Goal: Information Seeking & Learning: Learn about a topic

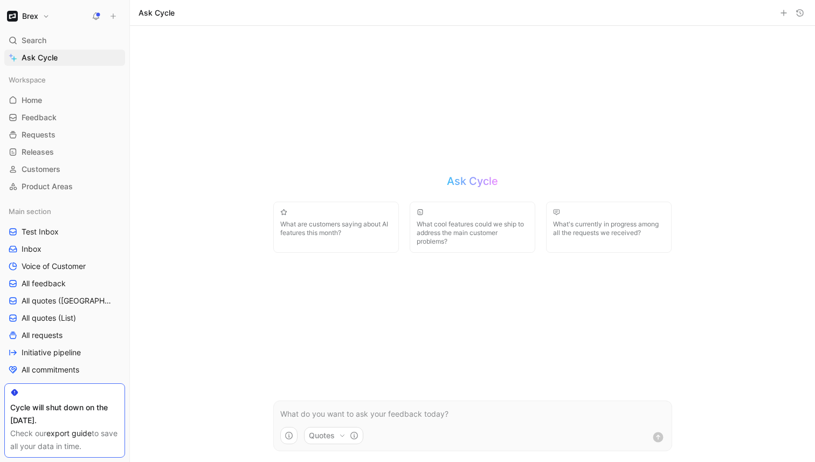
click at [300, 411] on p at bounding box center [472, 413] width 385 height 13
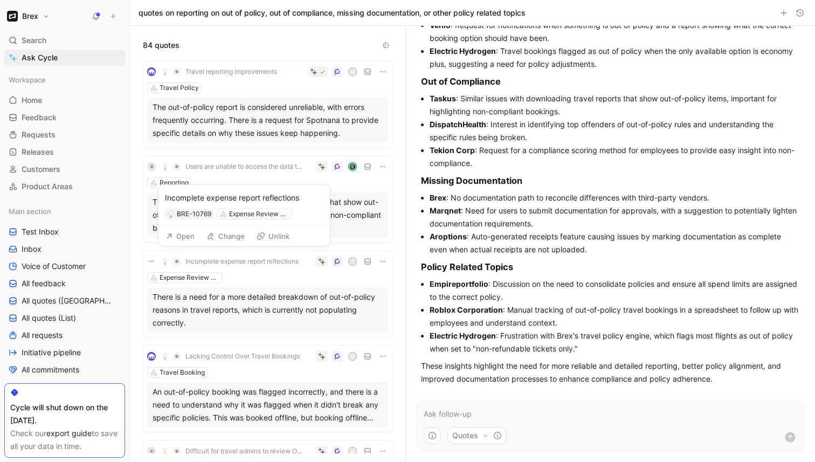
click at [268, 262] on span "Incomplete expense report reflections" at bounding box center [241, 261] width 113 height 9
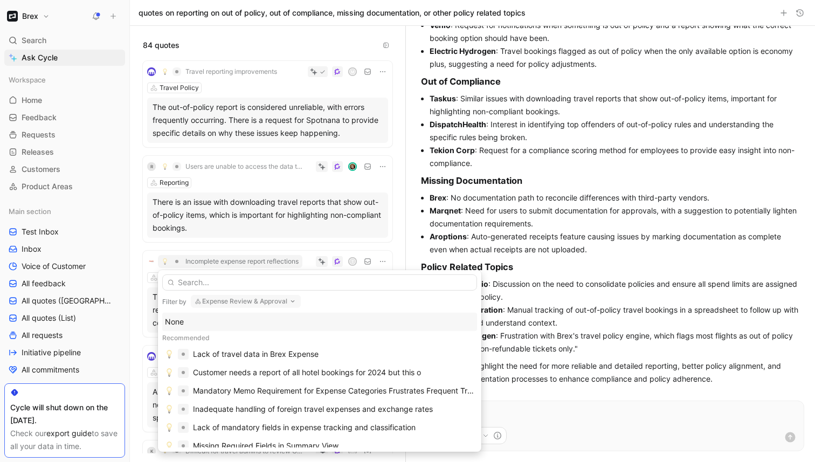
click at [272, 299] on button "Expense Review & Approval" at bounding box center [246, 301] width 110 height 13
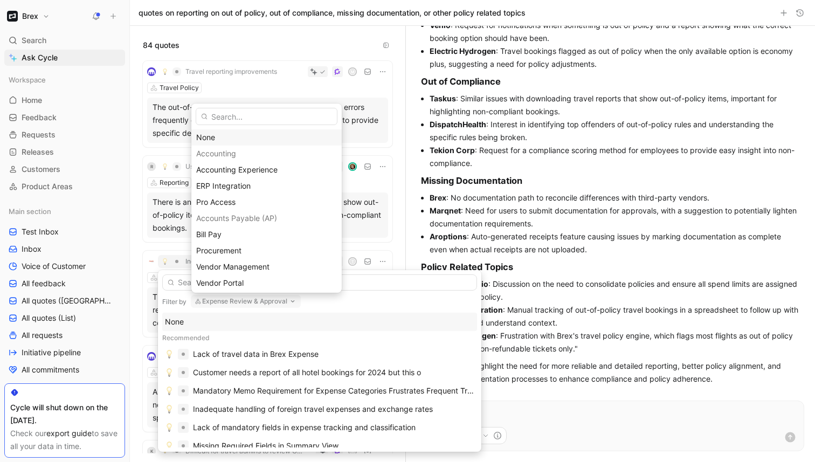
click at [263, 138] on div "None" at bounding box center [266, 137] width 141 height 13
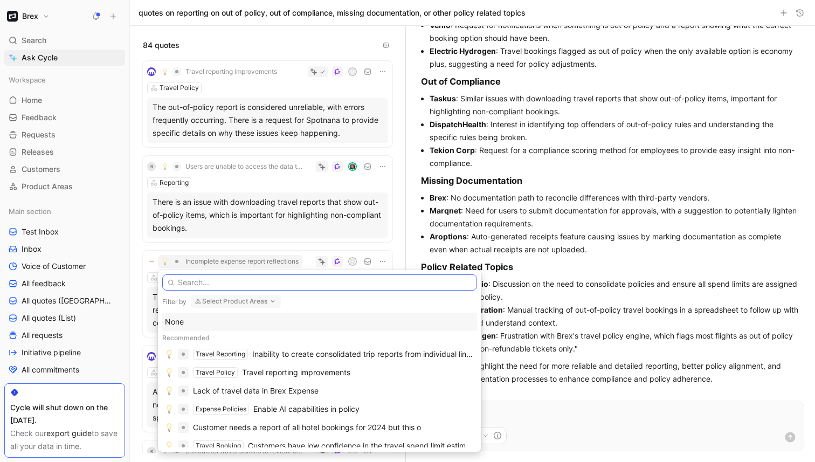
click at [216, 281] on input "text" at bounding box center [319, 282] width 315 height 16
click at [271, 373] on div "Travel reporting improvements" at bounding box center [296, 372] width 108 height 13
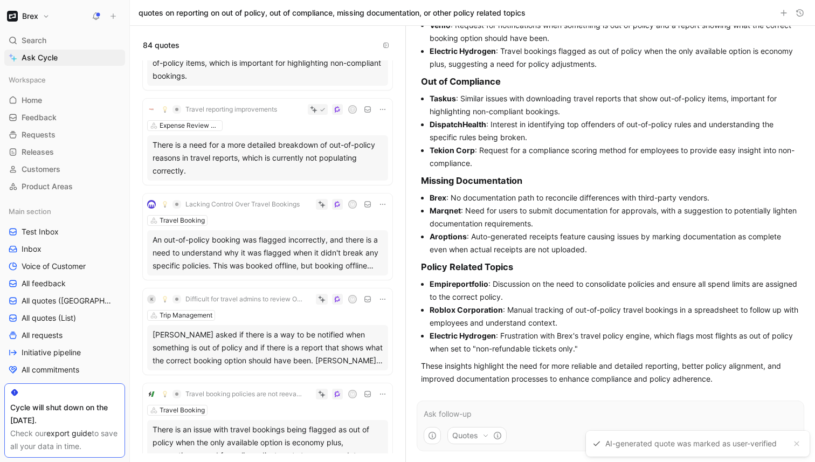
scroll to position [147, 0]
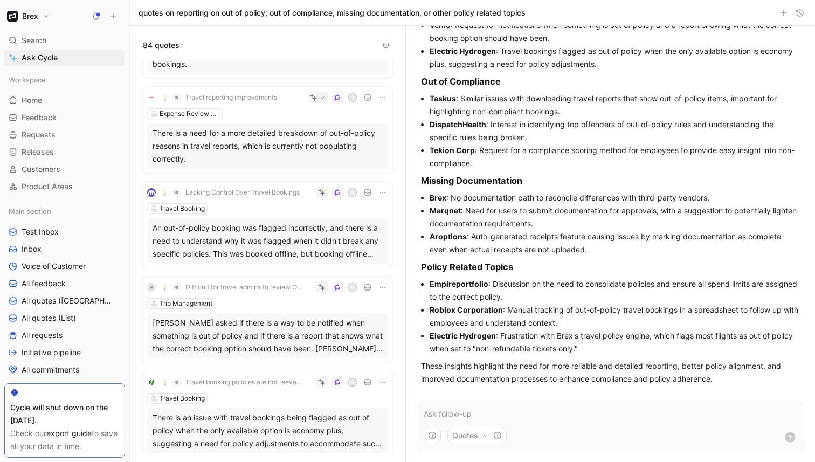
click at [280, 234] on div "An out-of-policy booking was flagged incorrectly, and there is a need to unders…" at bounding box center [268, 240] width 230 height 39
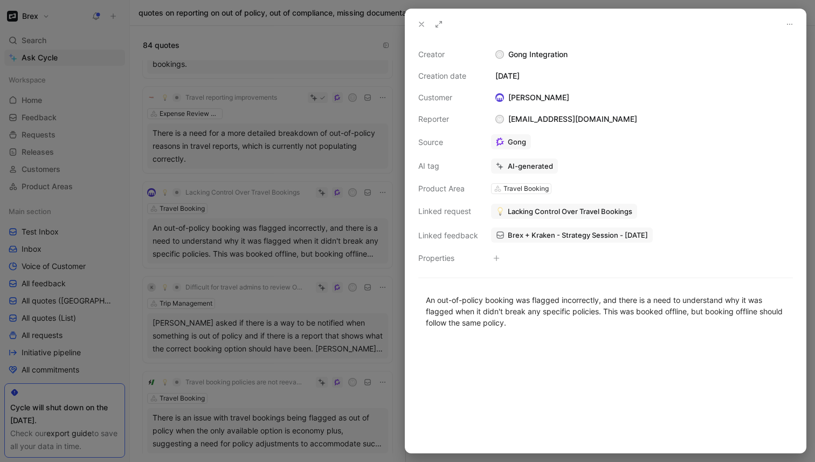
click at [421, 24] on use at bounding box center [421, 24] width 4 height 4
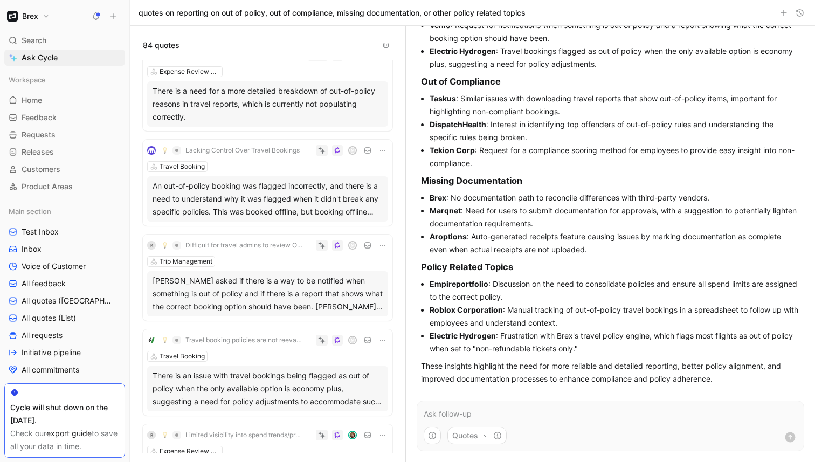
scroll to position [203, 0]
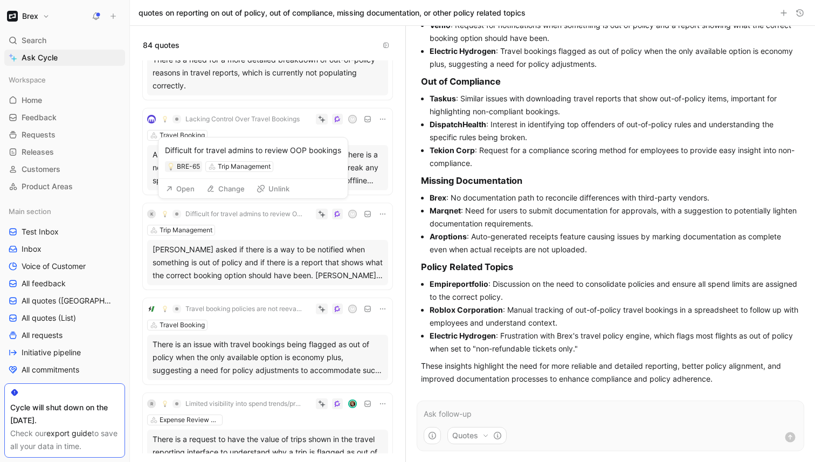
click at [272, 214] on span "Difficult for travel admins to review OOP bookings" at bounding box center [243, 214] width 117 height 9
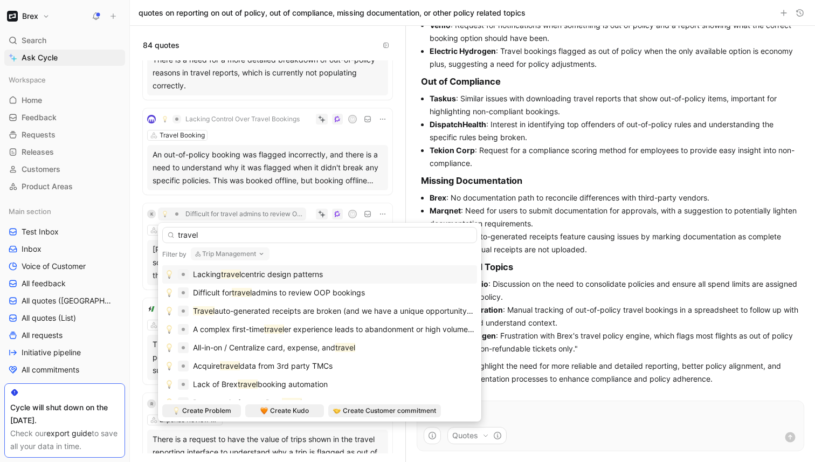
type input "travel"
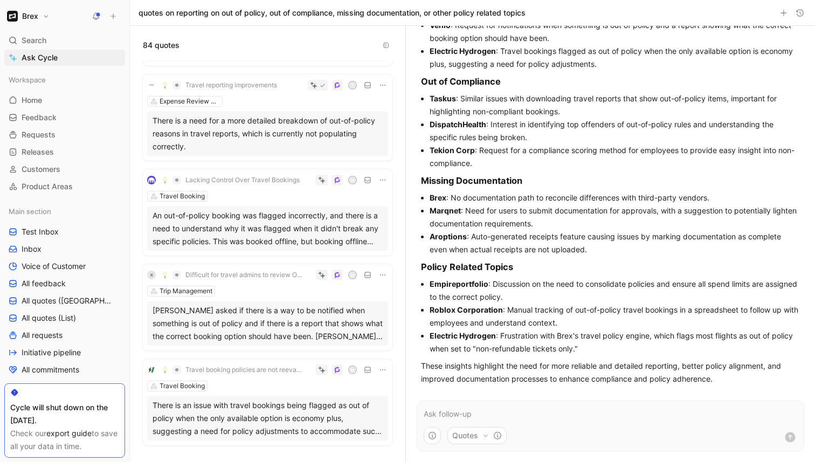
scroll to position [167, 0]
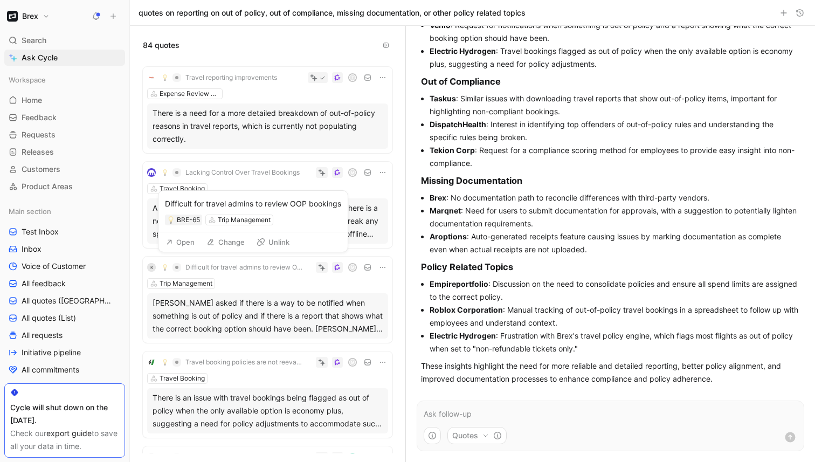
click at [265, 269] on span "Difficult for travel admins to review OOP bookings" at bounding box center [243, 267] width 117 height 9
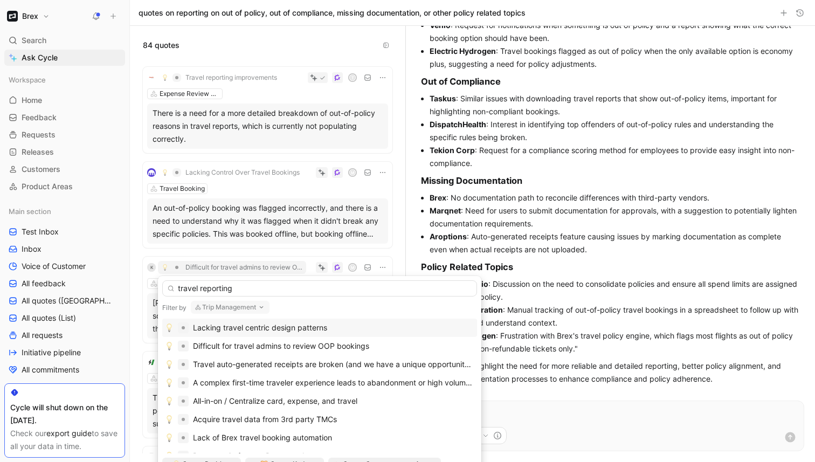
type input "travel reporting"
click at [254, 306] on button "Trip Management" at bounding box center [230, 307] width 79 height 13
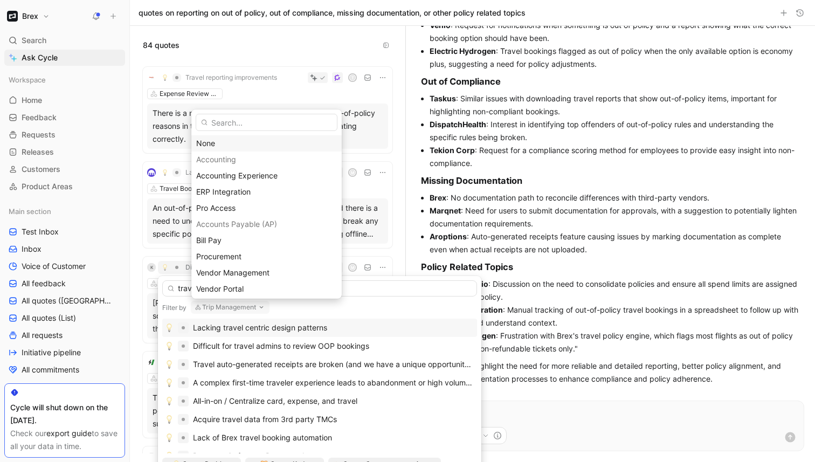
click at [252, 142] on div "None" at bounding box center [266, 143] width 141 height 13
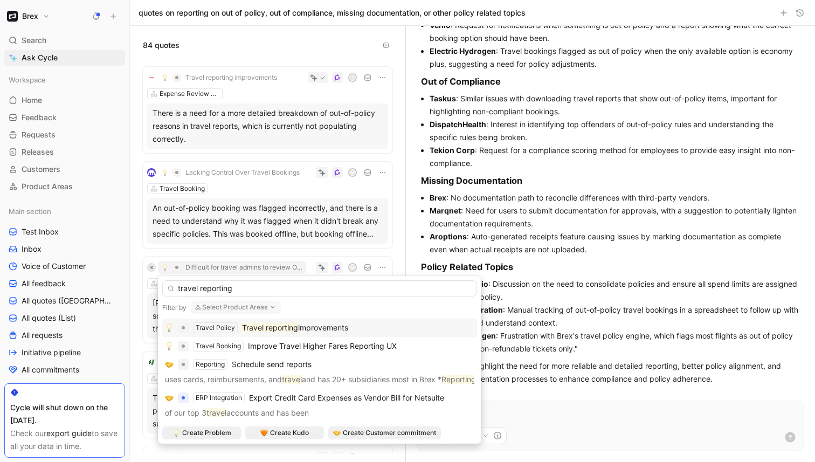
click at [259, 328] on mark "Travel reporting" at bounding box center [270, 327] width 56 height 9
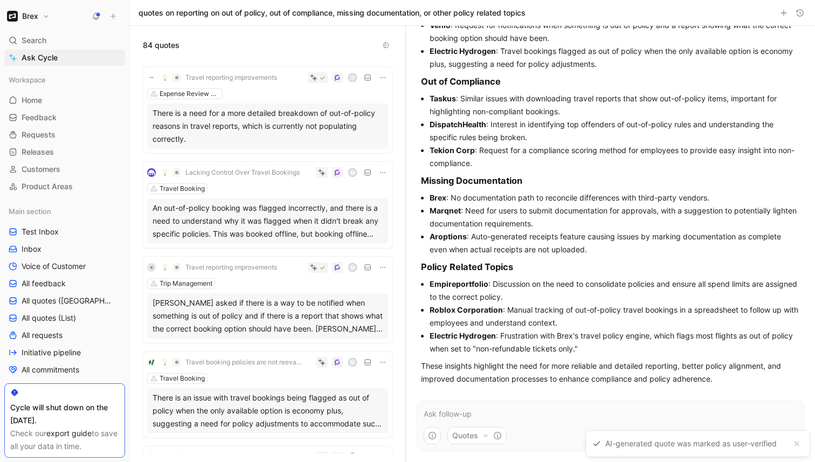
click at [400, 253] on div "R Users are unable to access the data they need due to gaps in data availabilit…" at bounding box center [267, 256] width 275 height 393
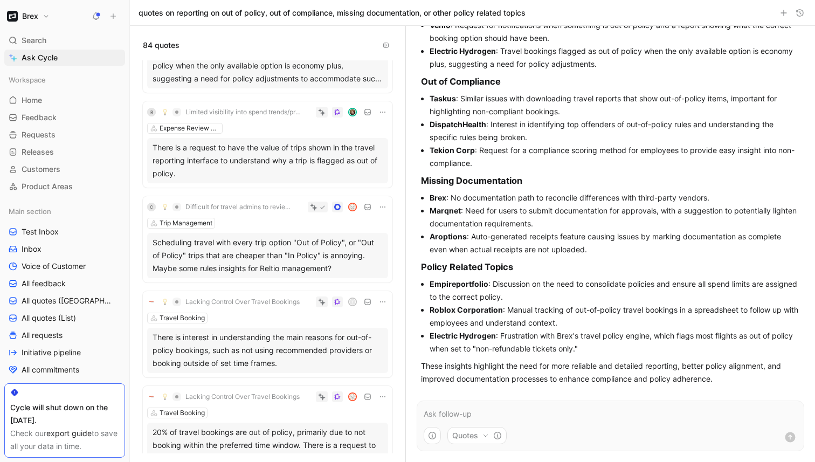
scroll to position [458, 0]
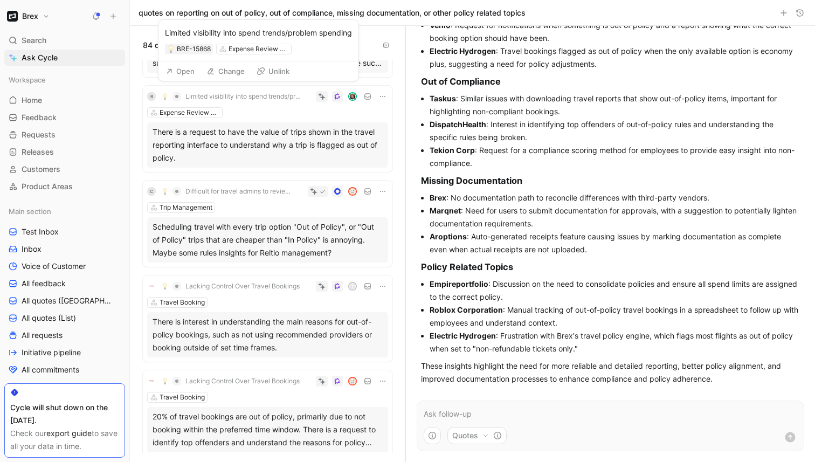
click at [268, 94] on span "Limited visibility into spend trends/problem spending" at bounding box center [243, 96] width 117 height 9
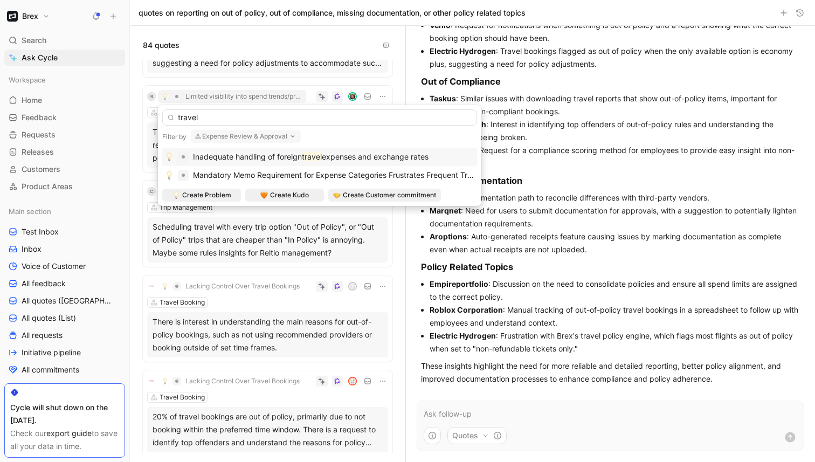
click at [253, 137] on button "Expense Review & Approval" at bounding box center [246, 136] width 110 height 13
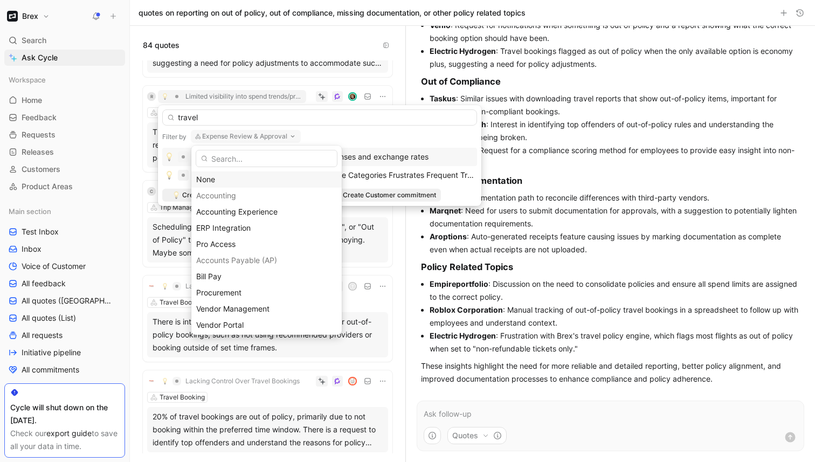
click at [237, 177] on div "None" at bounding box center [266, 179] width 141 height 13
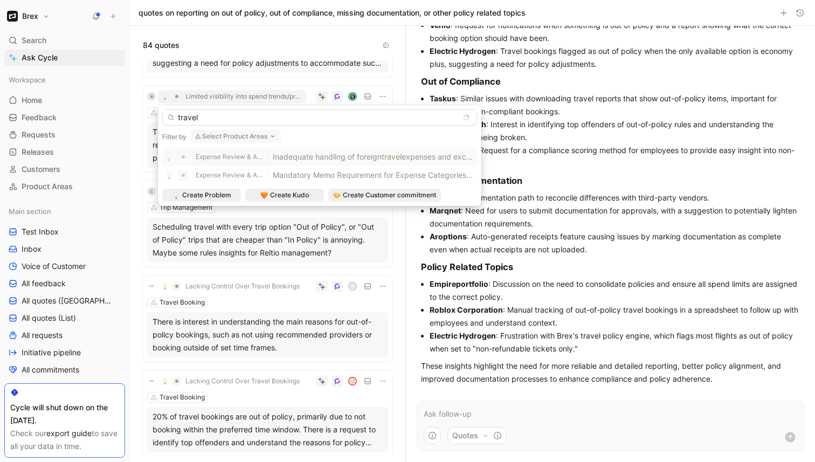
click at [235, 116] on input "travel" at bounding box center [319, 117] width 315 height 16
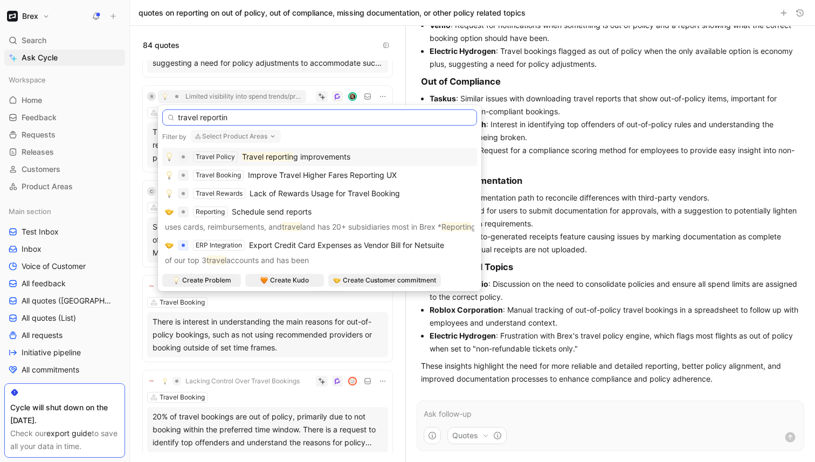
type input "travel reportin"
click at [261, 159] on mark "Travel reportin" at bounding box center [267, 156] width 51 height 9
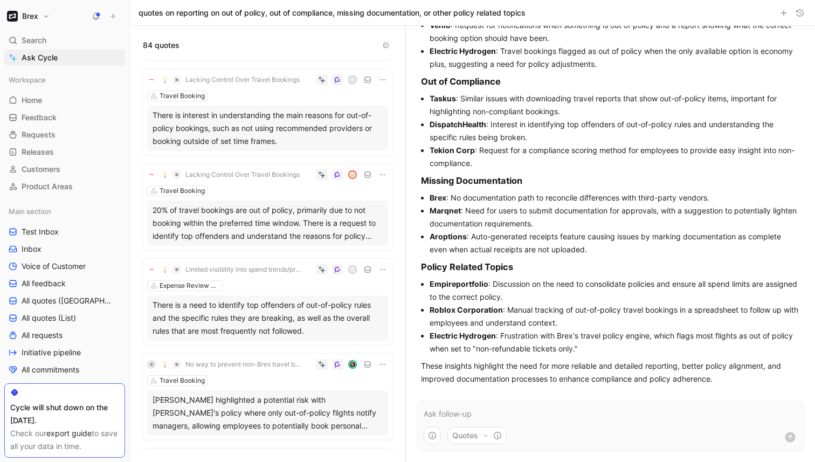
scroll to position [614, 0]
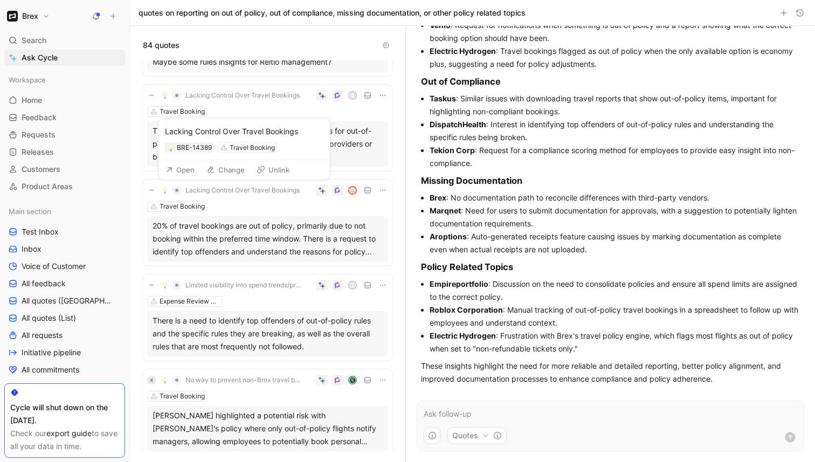
click at [235, 223] on div "20% of travel bookings are out of policy, primarily due to not booking within t…" at bounding box center [268, 238] width 230 height 39
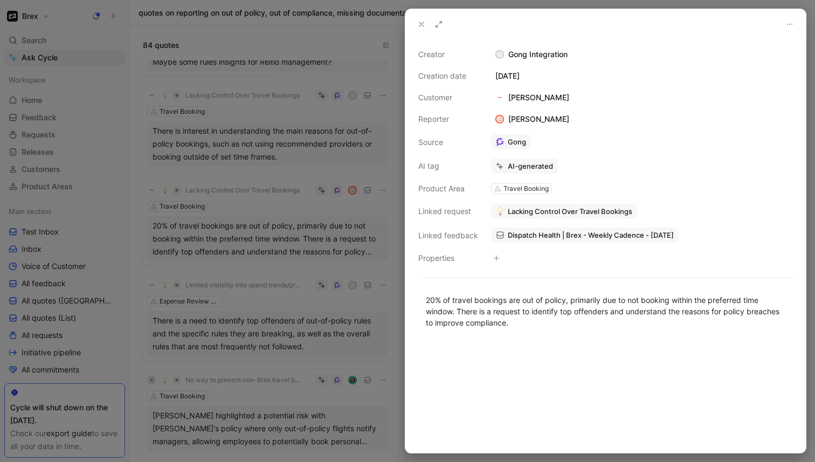
click at [240, 188] on div at bounding box center [407, 231] width 815 height 462
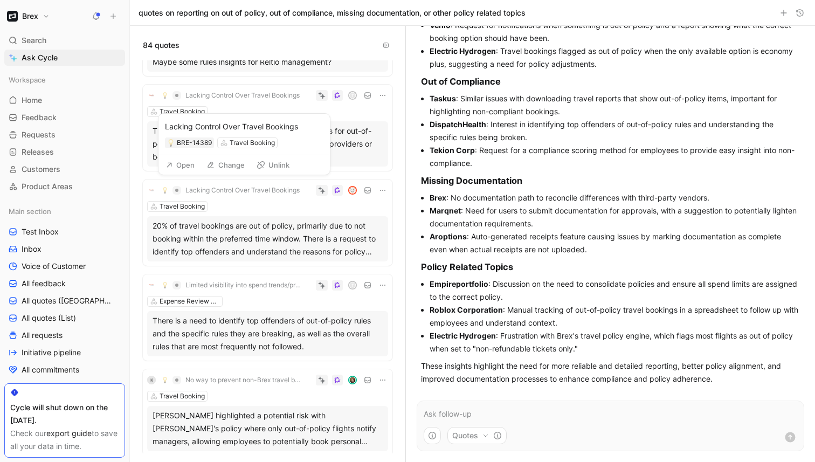
click at [234, 186] on span "Lacking Control Over Travel Bookings" at bounding box center [242, 190] width 114 height 9
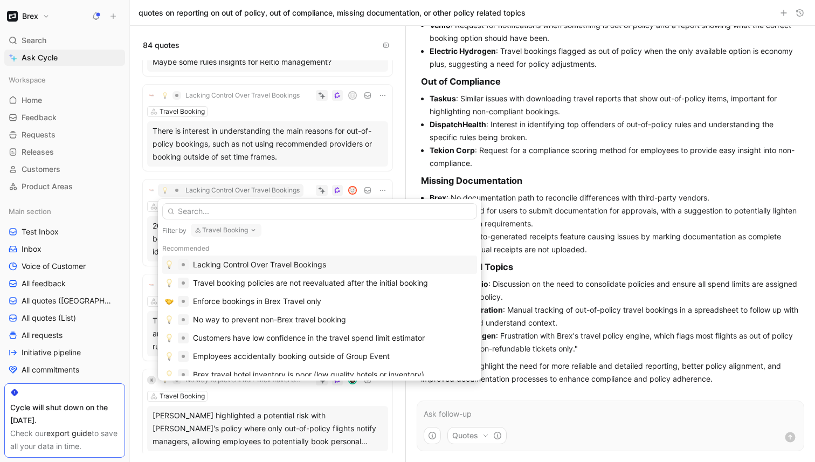
type input "g"
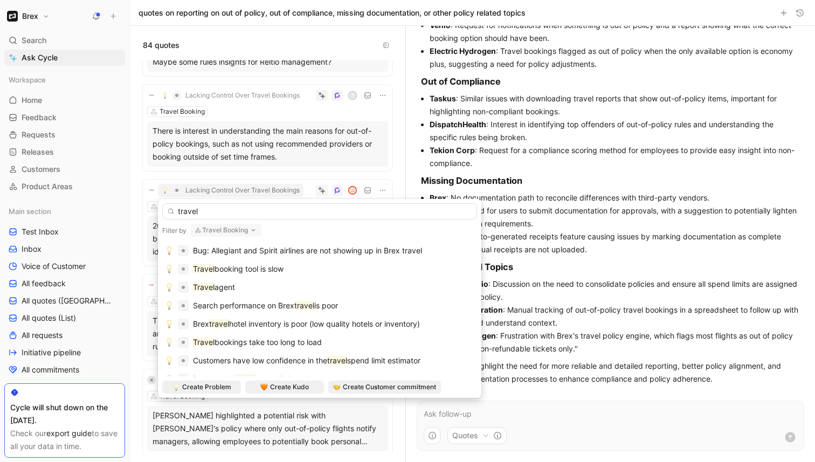
click at [244, 228] on button "Travel Booking" at bounding box center [226, 230] width 71 height 13
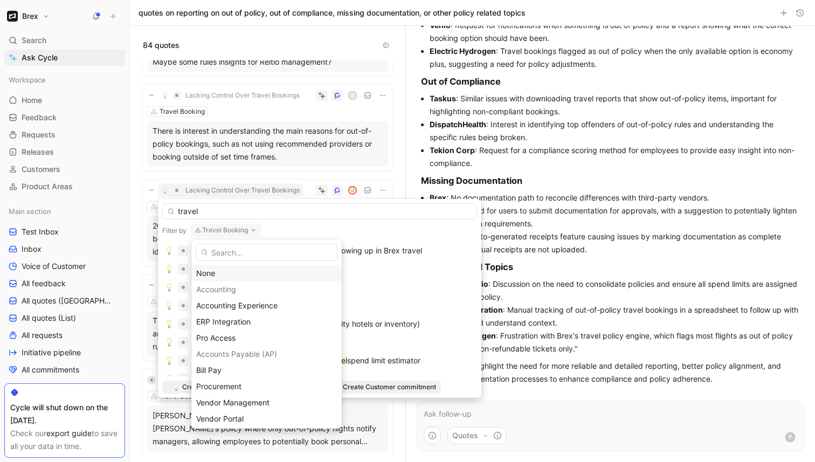
click at [232, 271] on div "None" at bounding box center [266, 273] width 141 height 13
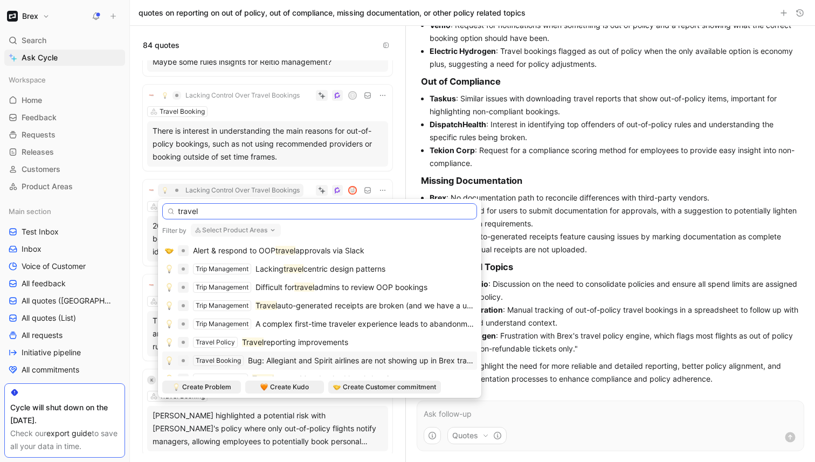
click at [229, 212] on input "travel" at bounding box center [319, 211] width 315 height 16
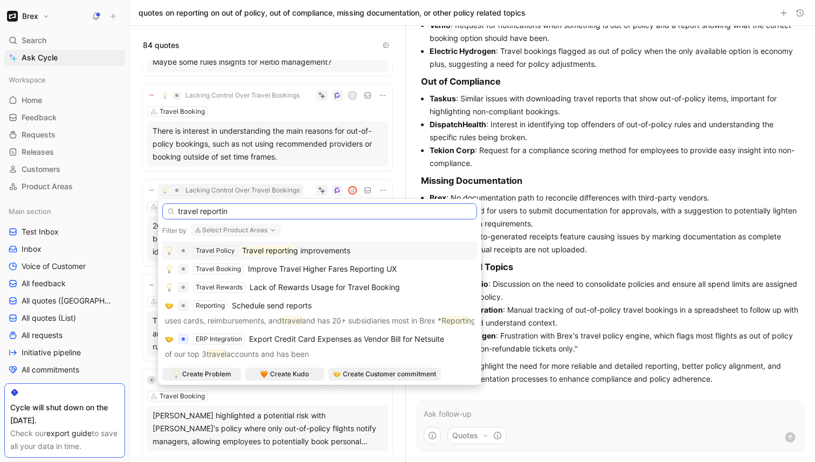
type input "travel reportin"
click at [270, 248] on mark "Travel reportin" at bounding box center [267, 250] width 51 height 9
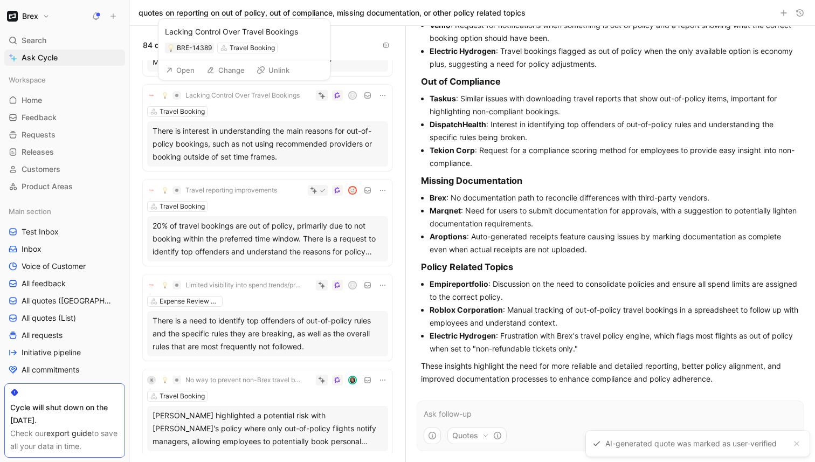
click at [242, 93] on span "Lacking Control Over Travel Bookings" at bounding box center [242, 95] width 114 height 9
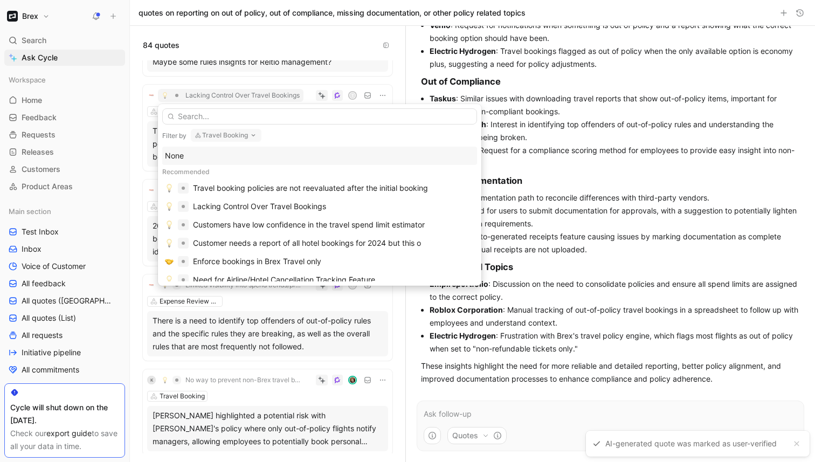
click at [212, 137] on button "Travel Booking" at bounding box center [226, 135] width 71 height 13
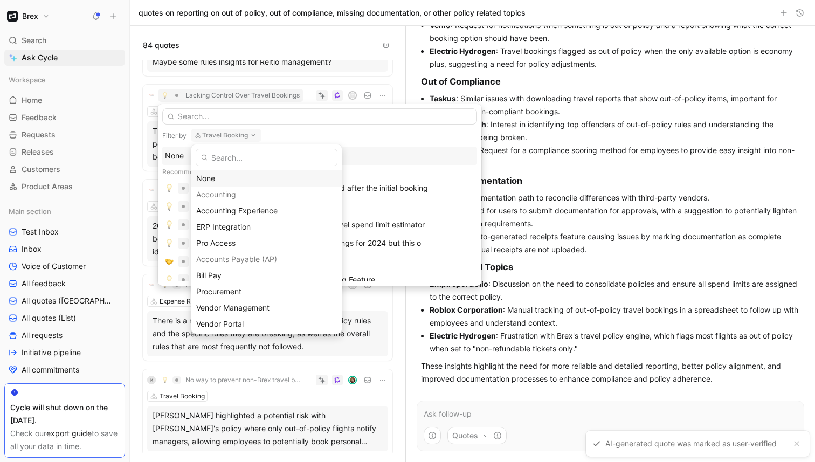
click at [208, 180] on div "None" at bounding box center [266, 178] width 141 height 13
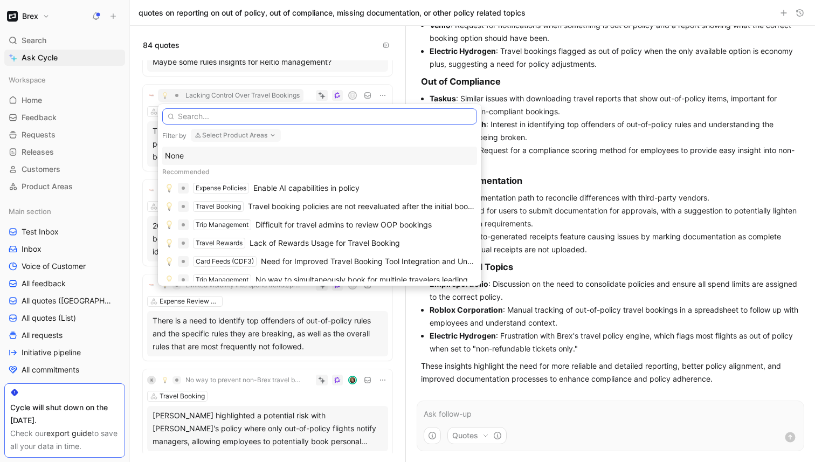
click at [210, 116] on input "text" at bounding box center [319, 116] width 315 height 16
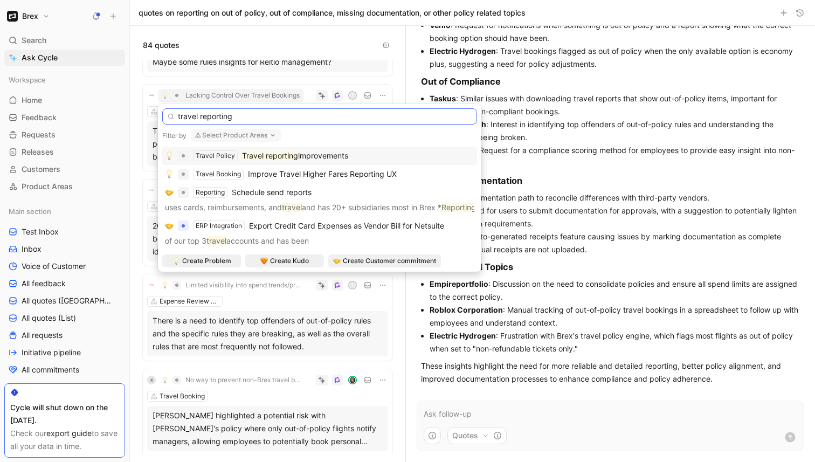
type input "travel reporting"
click at [279, 157] on mark "Travel reporting" at bounding box center [270, 155] width 56 height 9
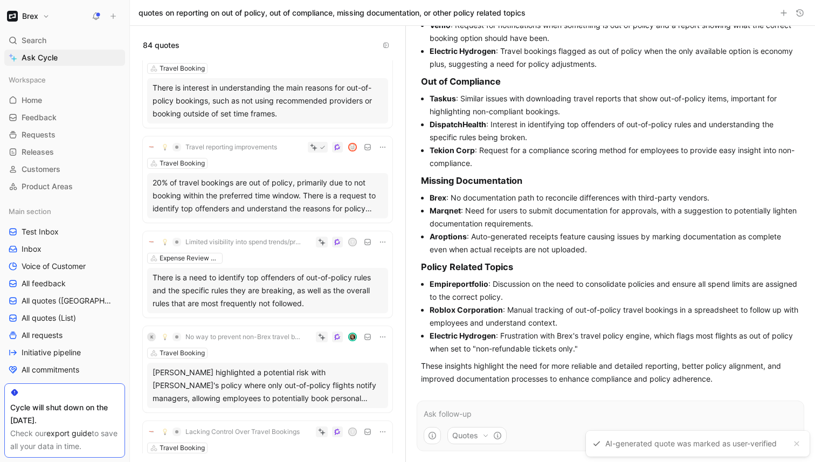
scroll to position [680, 0]
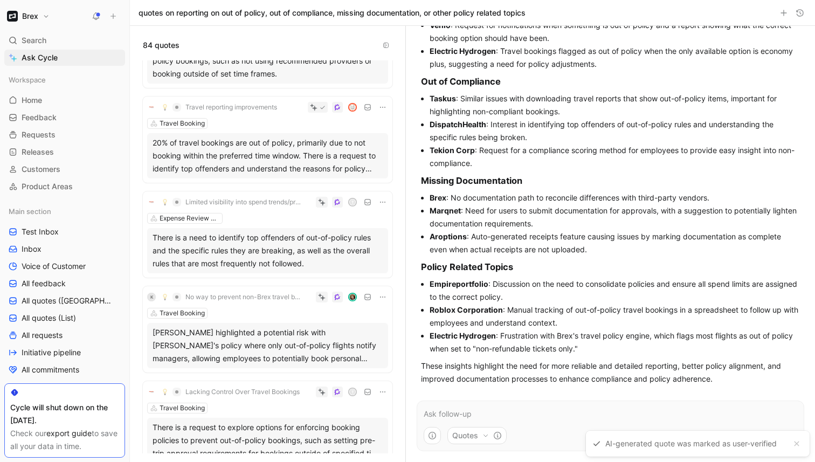
click at [292, 134] on div "20% of travel bookings are out of policy, primarily due to not booking within t…" at bounding box center [267, 155] width 241 height 45
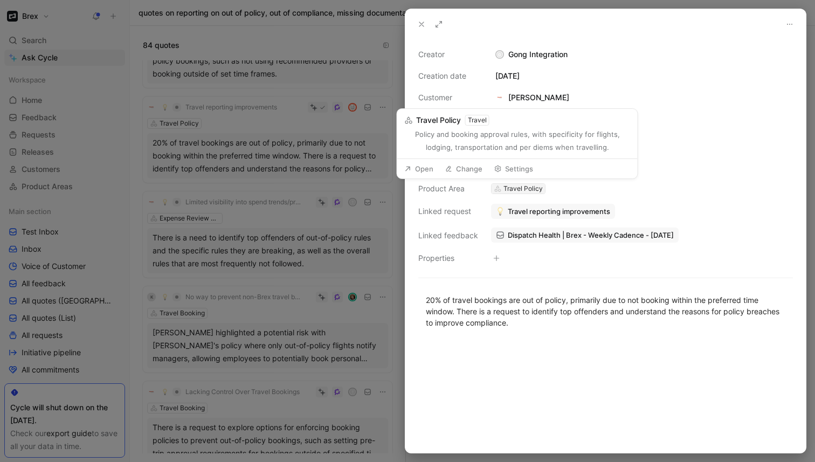
click at [536, 188] on div "Travel Policy" at bounding box center [522, 188] width 39 height 11
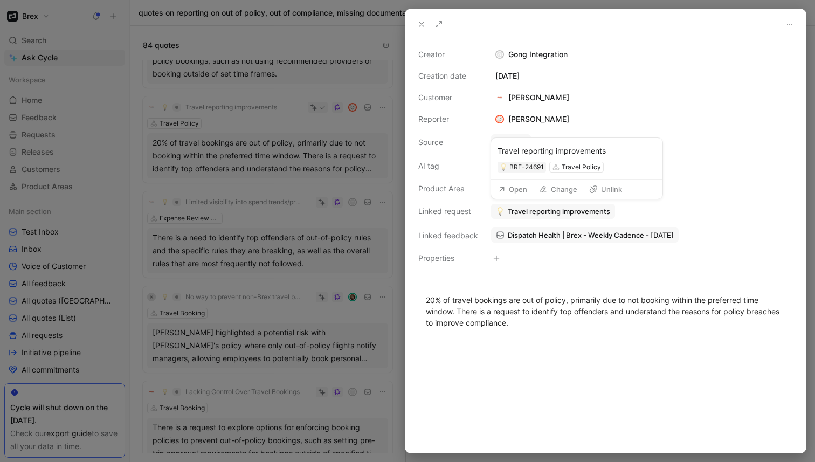
click at [524, 189] on button "Open" at bounding box center [512, 189] width 39 height 15
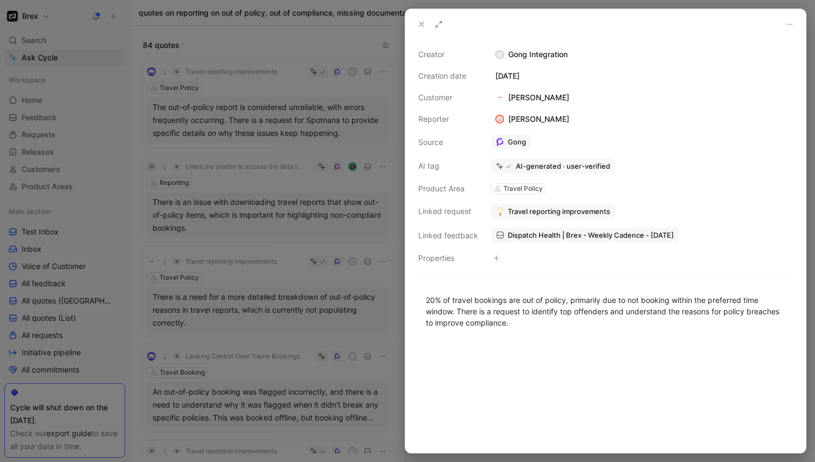
click at [389, 267] on div at bounding box center [407, 231] width 815 height 462
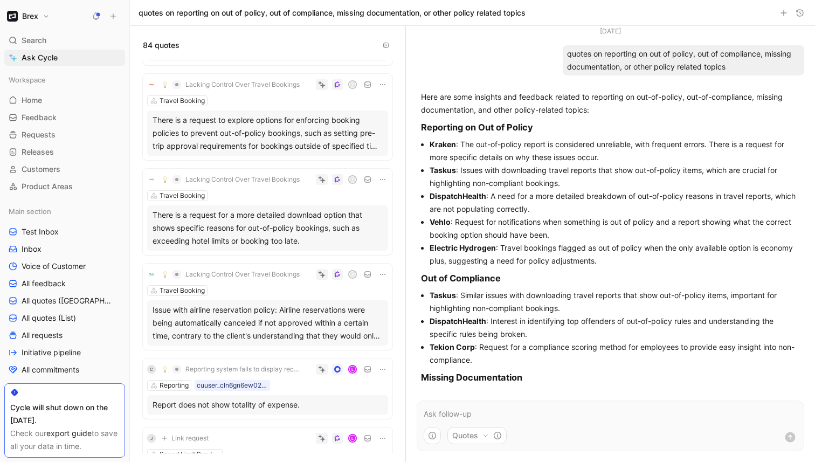
scroll to position [946, 0]
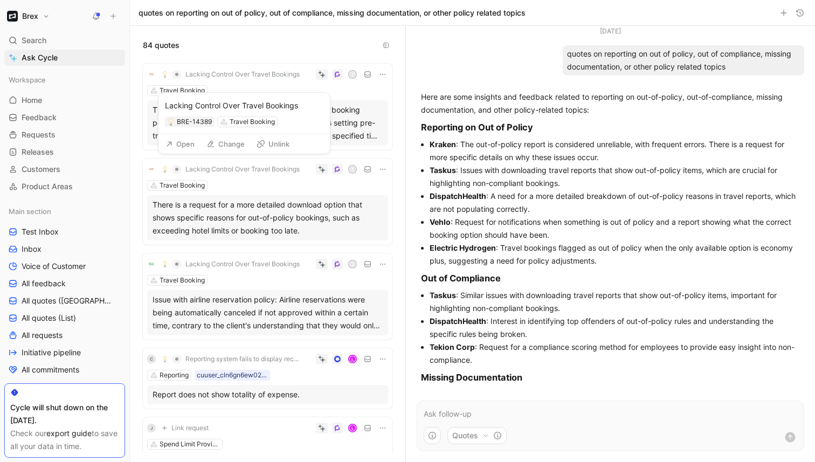
click at [263, 169] on span "Lacking Control Over Travel Bookings" at bounding box center [242, 169] width 114 height 9
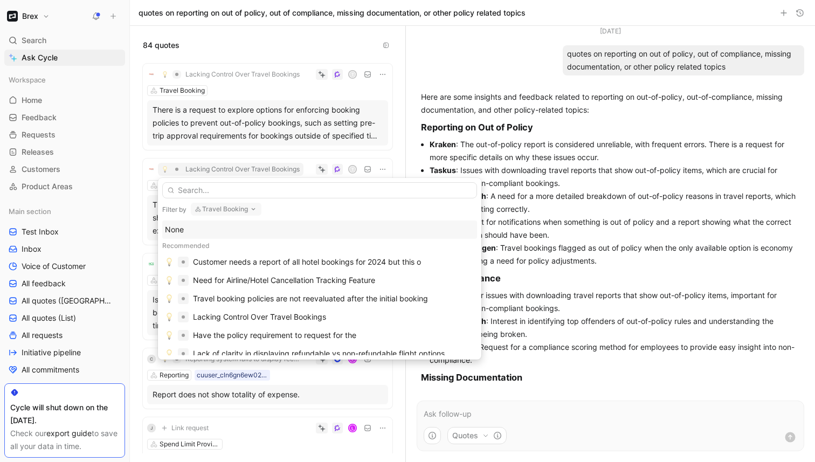
click at [216, 210] on button "Travel Booking" at bounding box center [226, 209] width 71 height 13
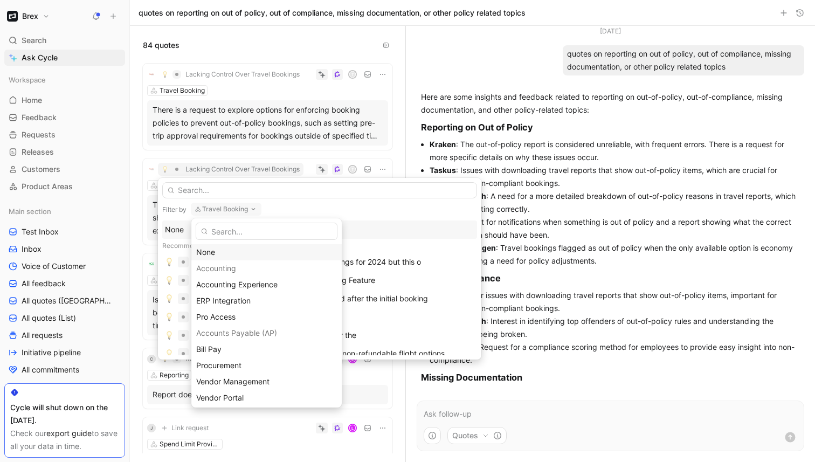
click at [212, 252] on div "None" at bounding box center [266, 252] width 141 height 13
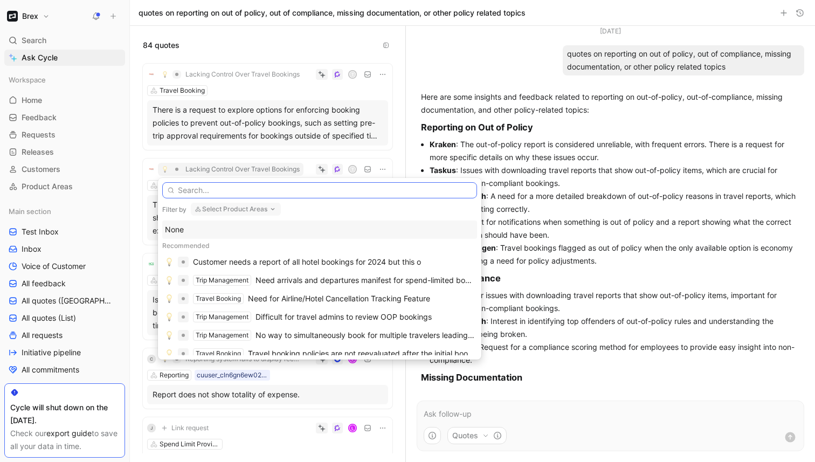
click at [228, 190] on input "text" at bounding box center [319, 190] width 315 height 16
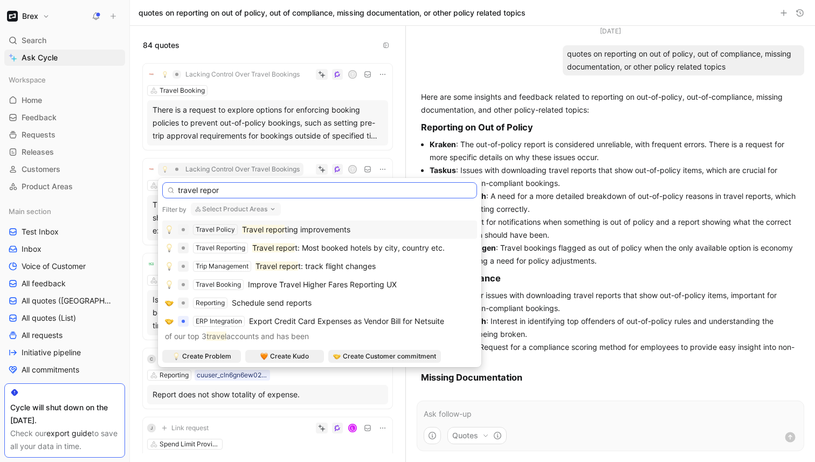
type input "travel repor"
click at [280, 228] on mark "Travel repor" at bounding box center [263, 229] width 43 height 9
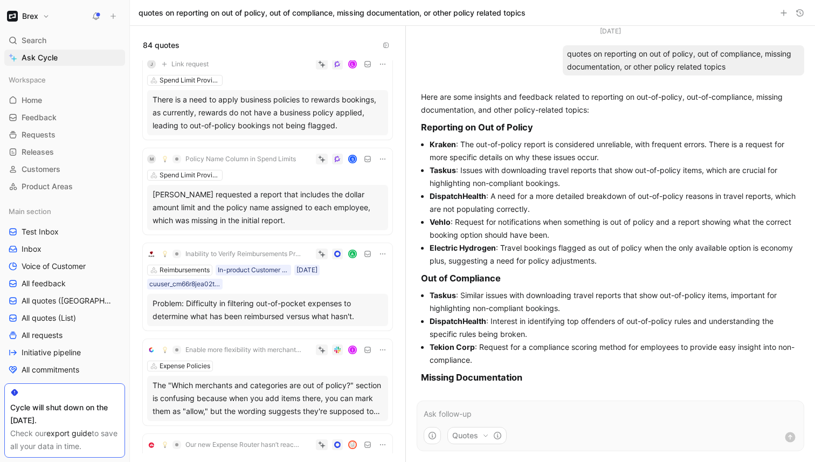
scroll to position [1243, 0]
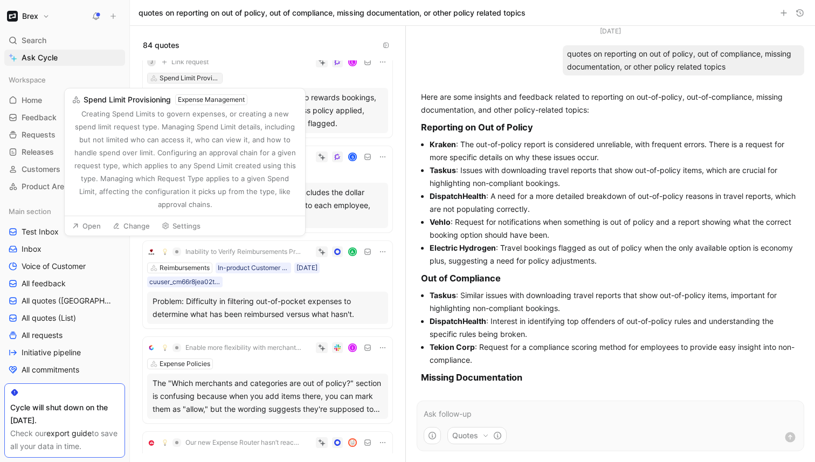
click at [201, 78] on div "Spend Limit Provisioning" at bounding box center [190, 78] width 60 height 11
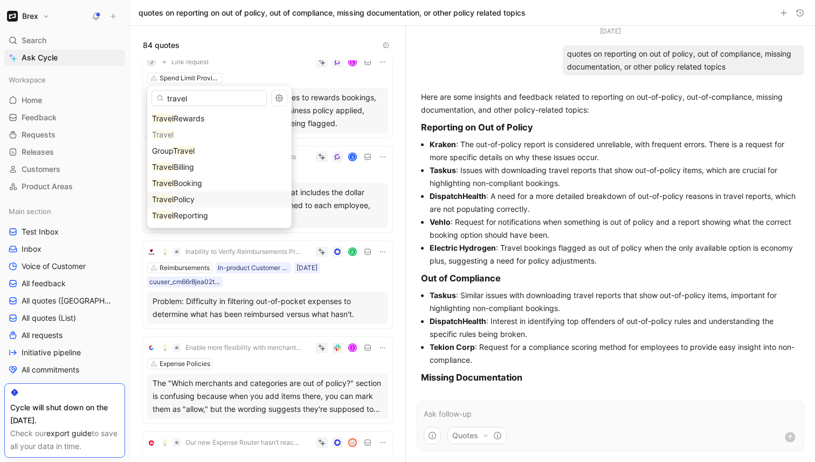
type input "travel"
click at [206, 198] on div "Travel Policy" at bounding box center [219, 199] width 135 height 13
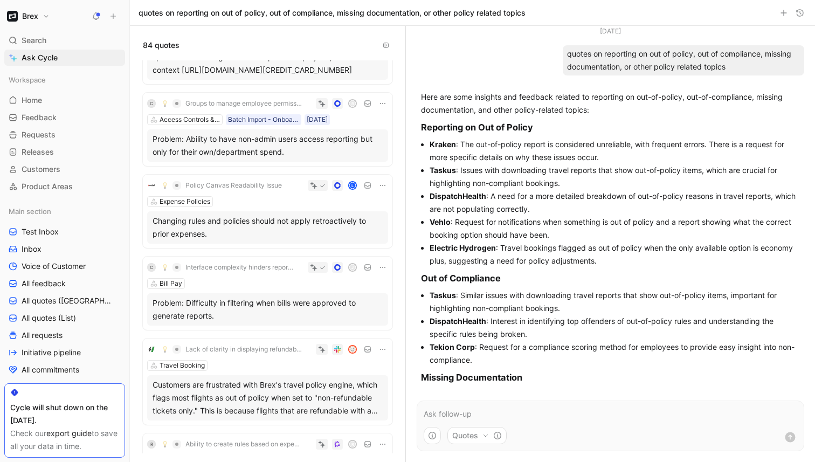
scroll to position [2171, 0]
